Goal: Book appointment/travel/reservation

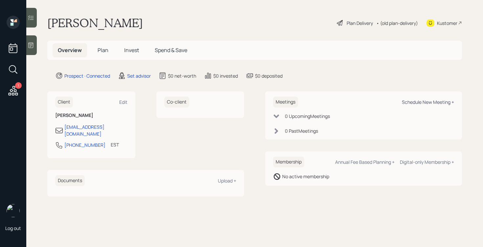
click at [409, 100] on div "Schedule New Meeting +" at bounding box center [427, 102] width 52 height 6
select select "round-[PERSON_NAME]"
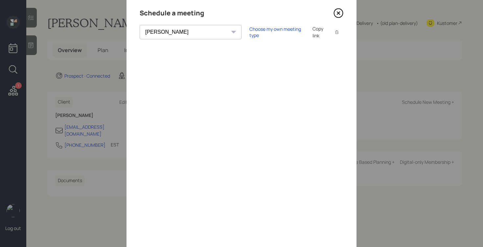
scroll to position [24, 0]
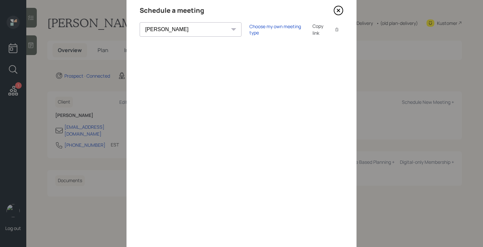
click at [339, 10] on icon at bounding box center [338, 11] width 10 height 10
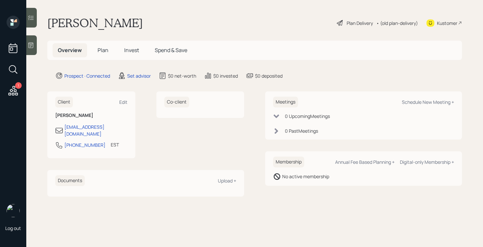
click at [29, 45] on icon at bounding box center [31, 45] width 7 height 7
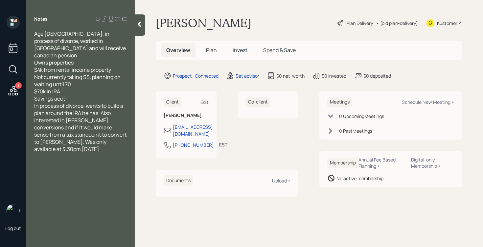
click at [84, 95] on div "Savings acct:" at bounding box center [80, 98] width 93 height 7
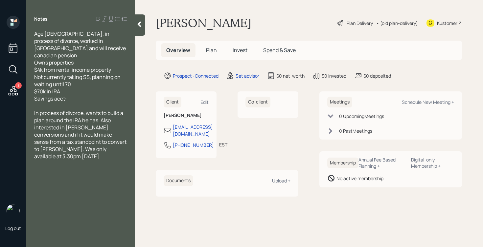
click at [134, 28] on div "Notes Age [DEMOGRAPHIC_DATA], in process of divorce, worked in [GEOGRAPHIC_DATA…" at bounding box center [80, 128] width 108 height 224
click at [136, 28] on div at bounding box center [140, 24] width 11 height 21
